Goal: Information Seeking & Learning: Learn about a topic

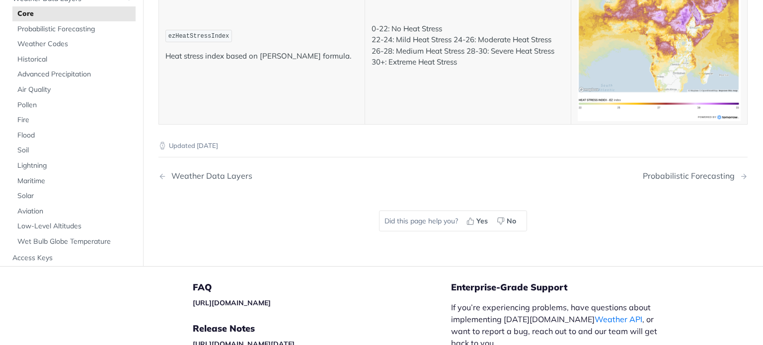
scroll to position [5217, 0]
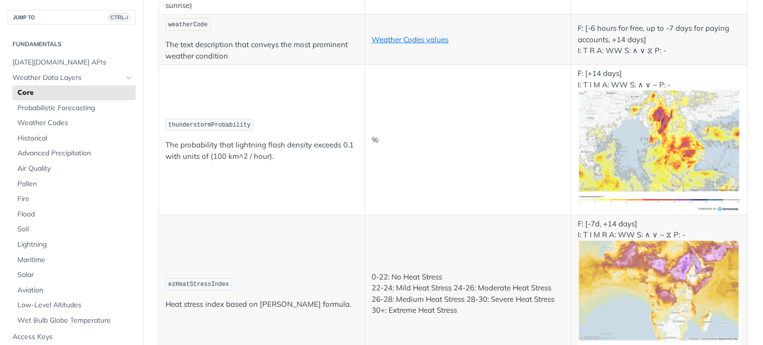
click at [479, 157] on td "%" at bounding box center [468, 140] width 206 height 150
click at [22, 198] on span "Fire" at bounding box center [75, 199] width 116 height 10
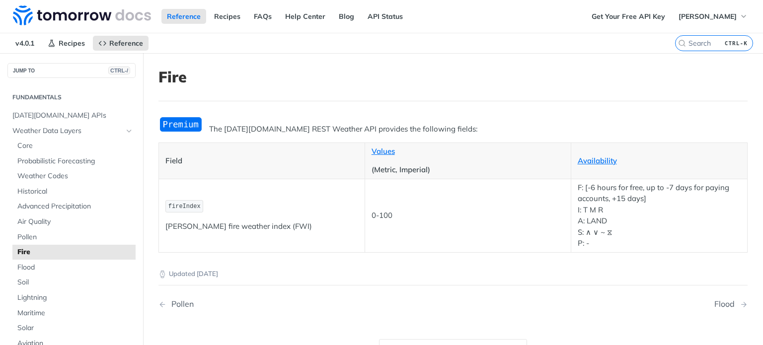
click at [180, 206] on span "fireIndex" at bounding box center [184, 206] width 32 height 7
copy span "fireIndex"
drag, startPoint x: 393, startPoint y: 215, endPoint x: 352, endPoint y: 214, distance: 40.3
click at [352, 214] on tr "fireIndex Fosberg fire weather index (FWI) 0-100 F: [-6 hours for free, up to -…" at bounding box center [453, 216] width 589 height 74
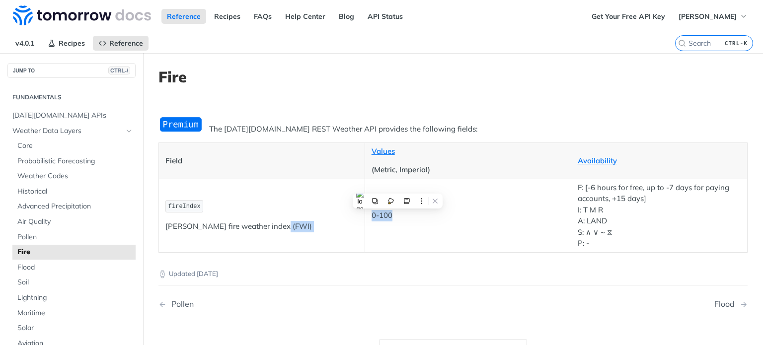
click at [421, 225] on td "0-100" at bounding box center [468, 216] width 206 height 74
click at [175, 208] on span "fireIndex" at bounding box center [184, 206] width 32 height 7
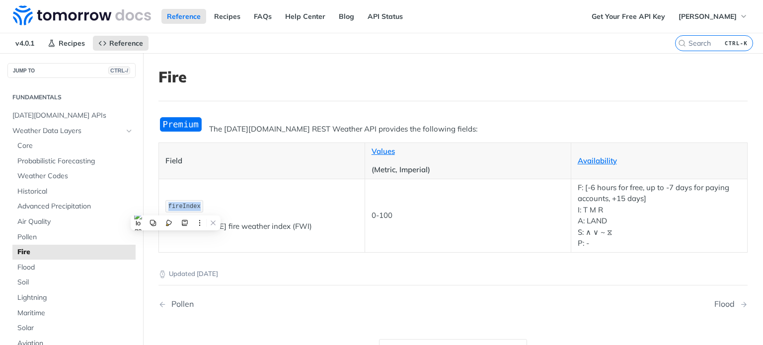
copy span "fireIndex"
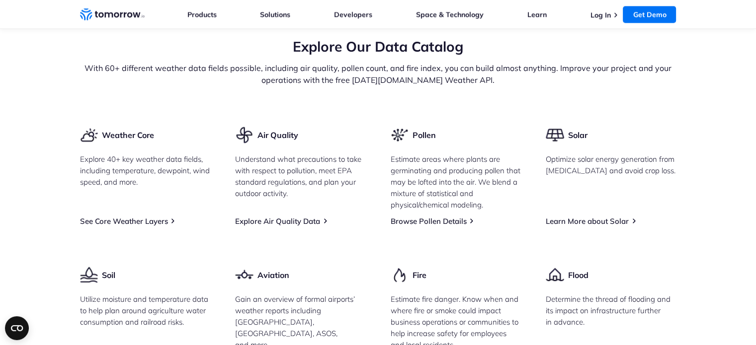
scroll to position [1196, 0]
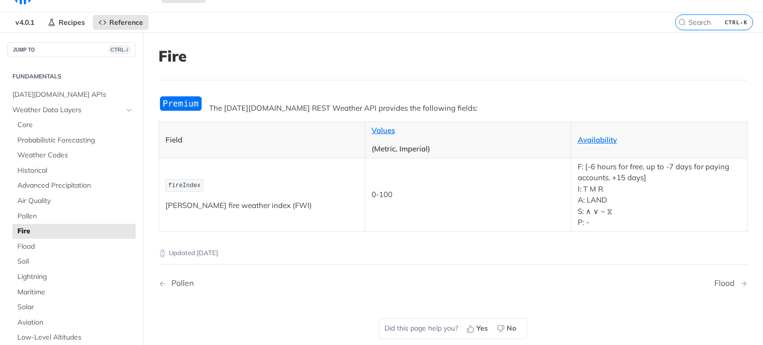
scroll to position [6, 0]
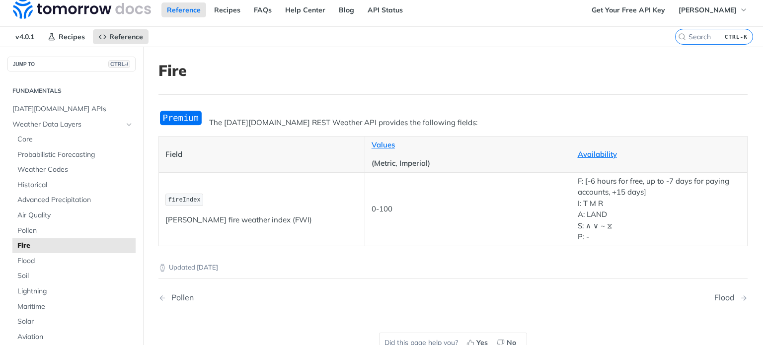
click at [174, 117] on img "Expand image" at bounding box center [181, 118] width 45 height 16
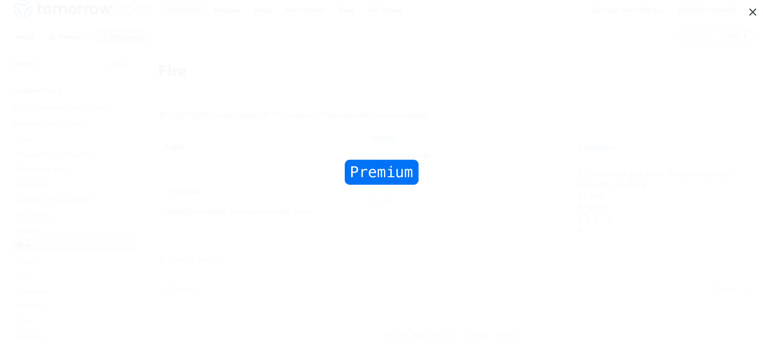
click at [392, 190] on span "Collapse image" at bounding box center [381, 172] width 763 height 345
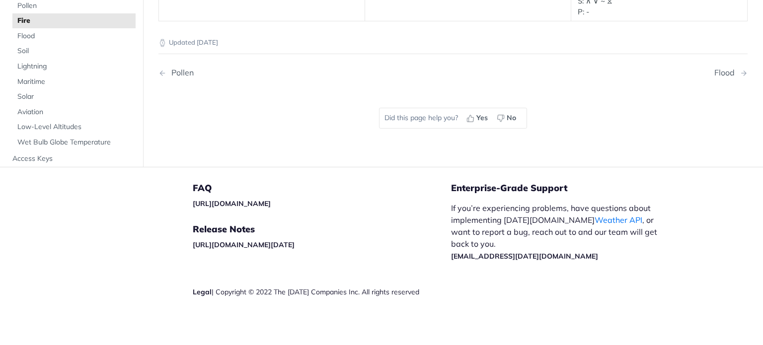
scroll to position [0, 0]
